Goal: Information Seeking & Learning: Learn about a topic

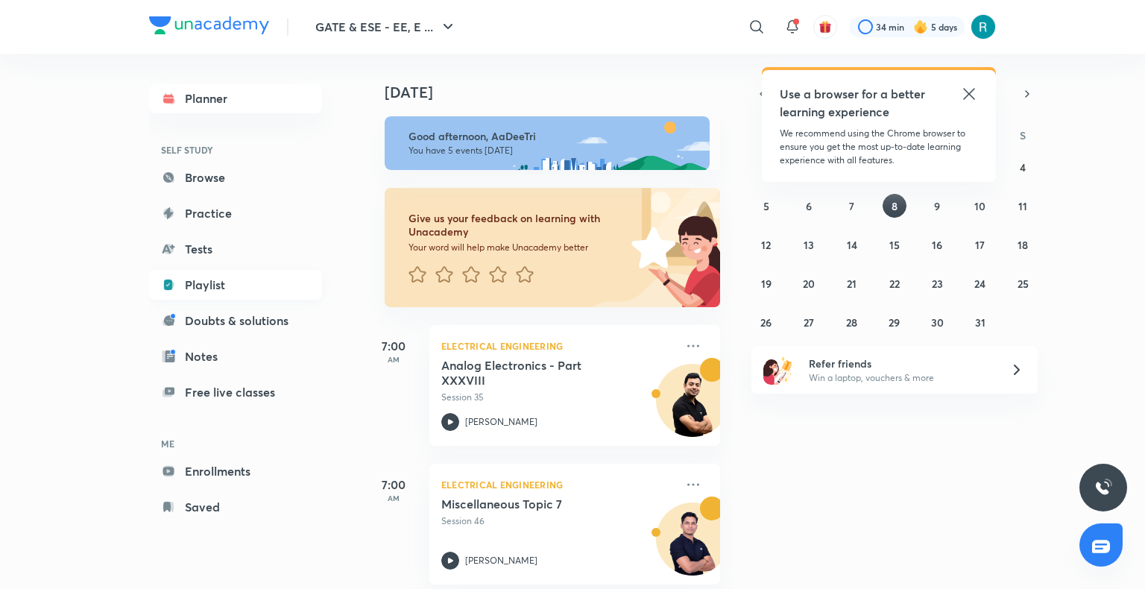
click at [224, 283] on link "Playlist" at bounding box center [235, 285] width 173 height 30
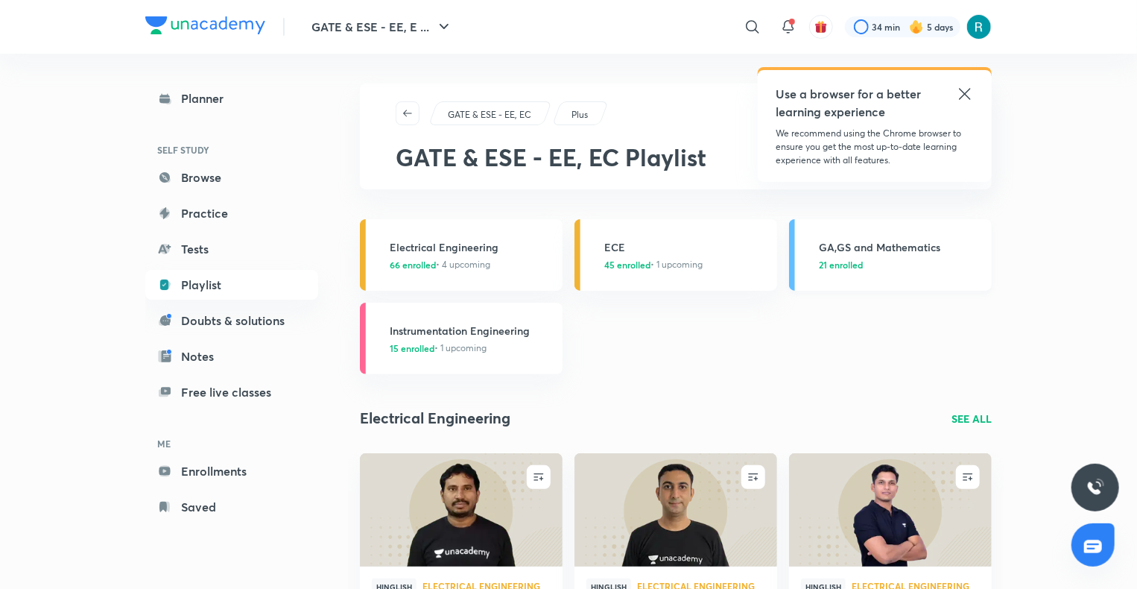
click at [876, 254] on h3 "GA,GS and Mathematics" at bounding box center [901, 247] width 164 height 16
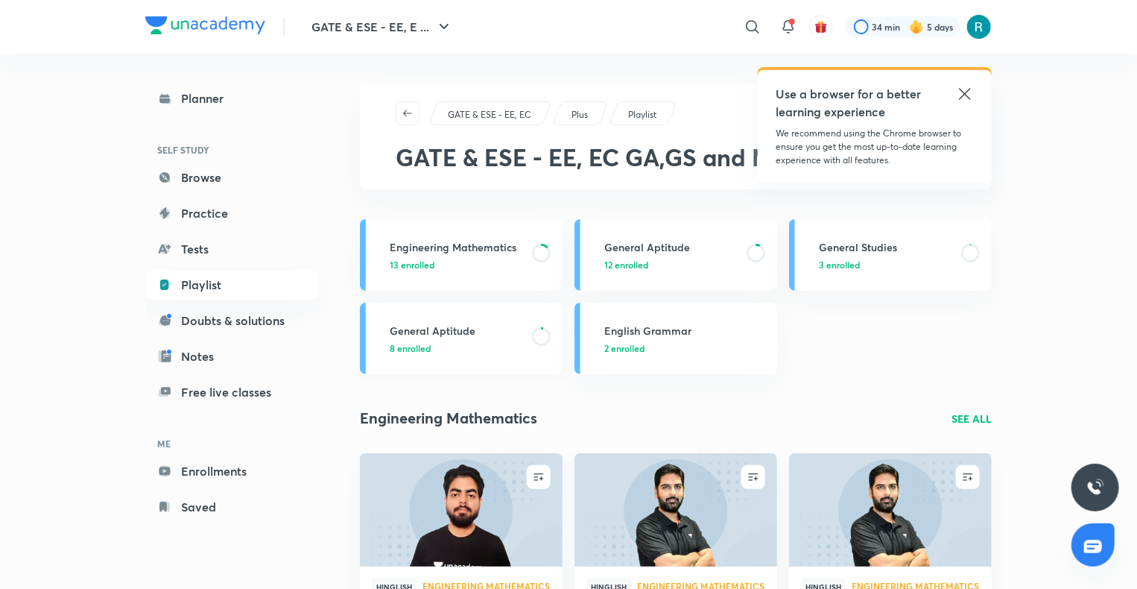
click at [462, 346] on p "8 enrolled" at bounding box center [456, 347] width 133 height 13
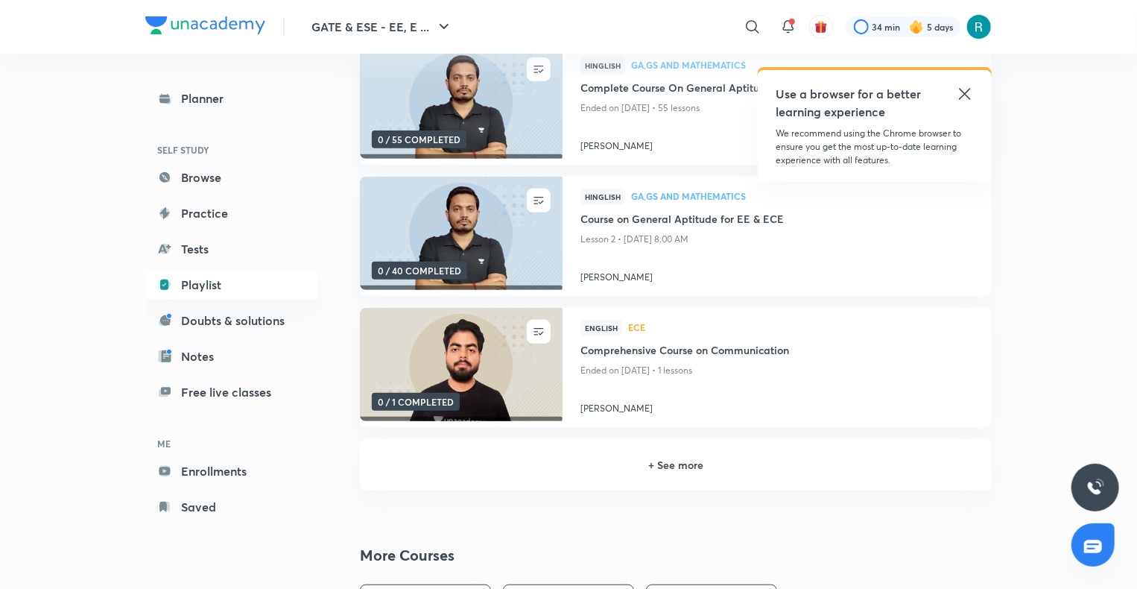
scroll to position [1, 0]
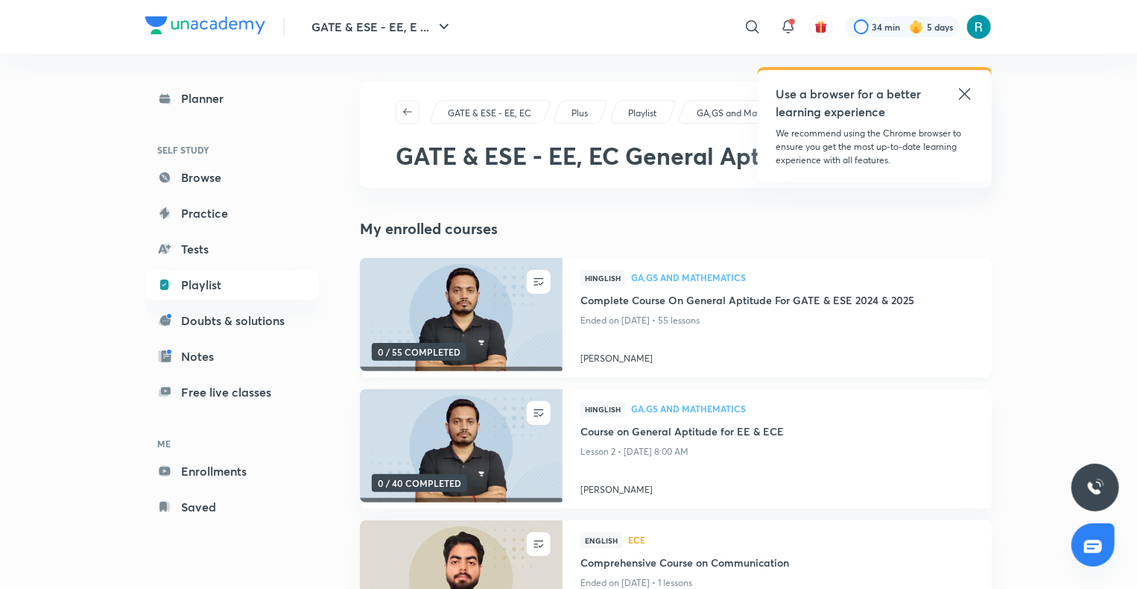
click at [455, 306] on img at bounding box center [461, 315] width 206 height 116
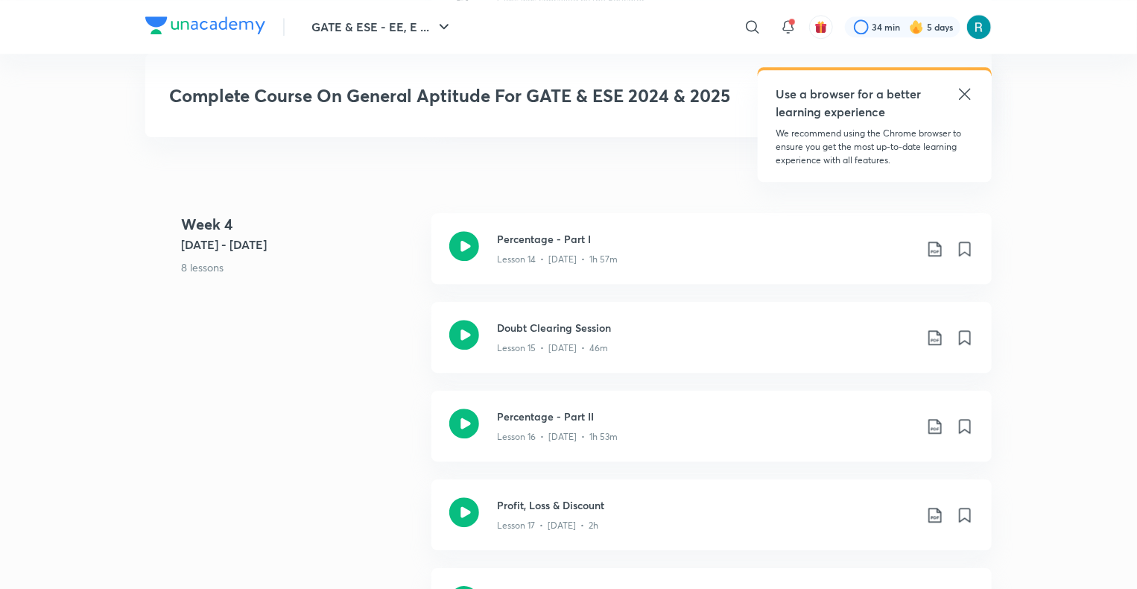
scroll to position [1962, 0]
click at [692, 341] on div "Lesson 15 • [DATE] • 46m" at bounding box center [705, 343] width 417 height 19
